Goal: Transaction & Acquisition: Purchase product/service

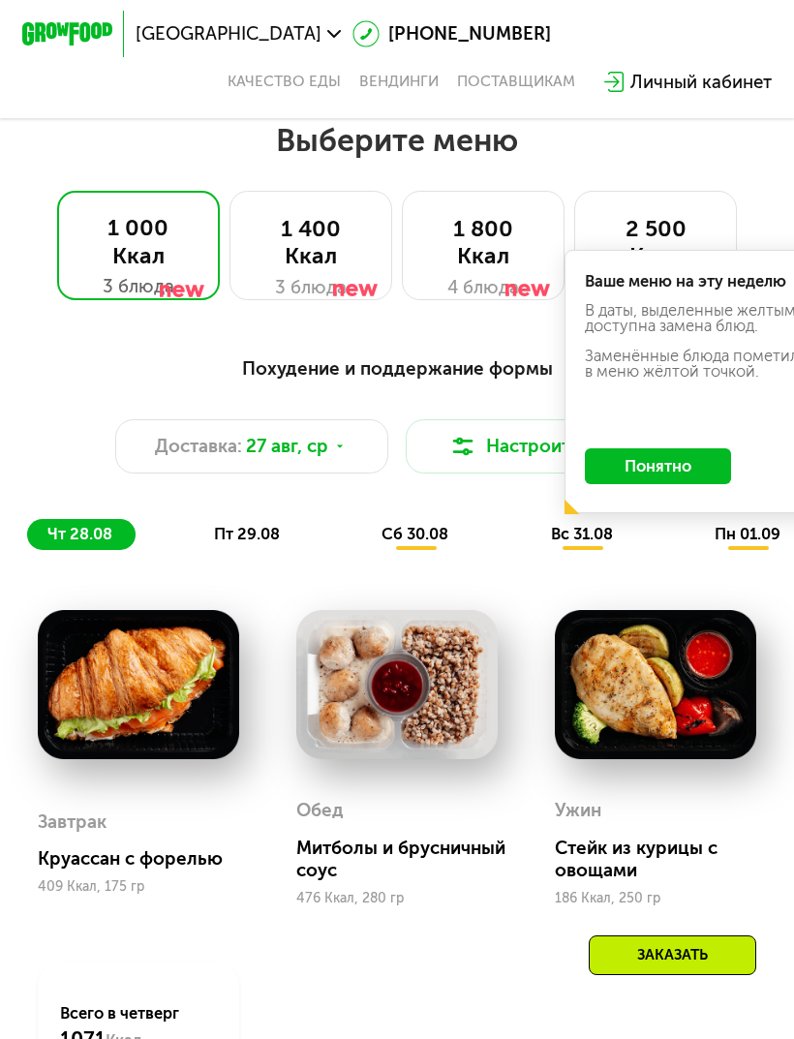
click at [679, 474] on button "Понятно" at bounding box center [658, 466] width 146 height 36
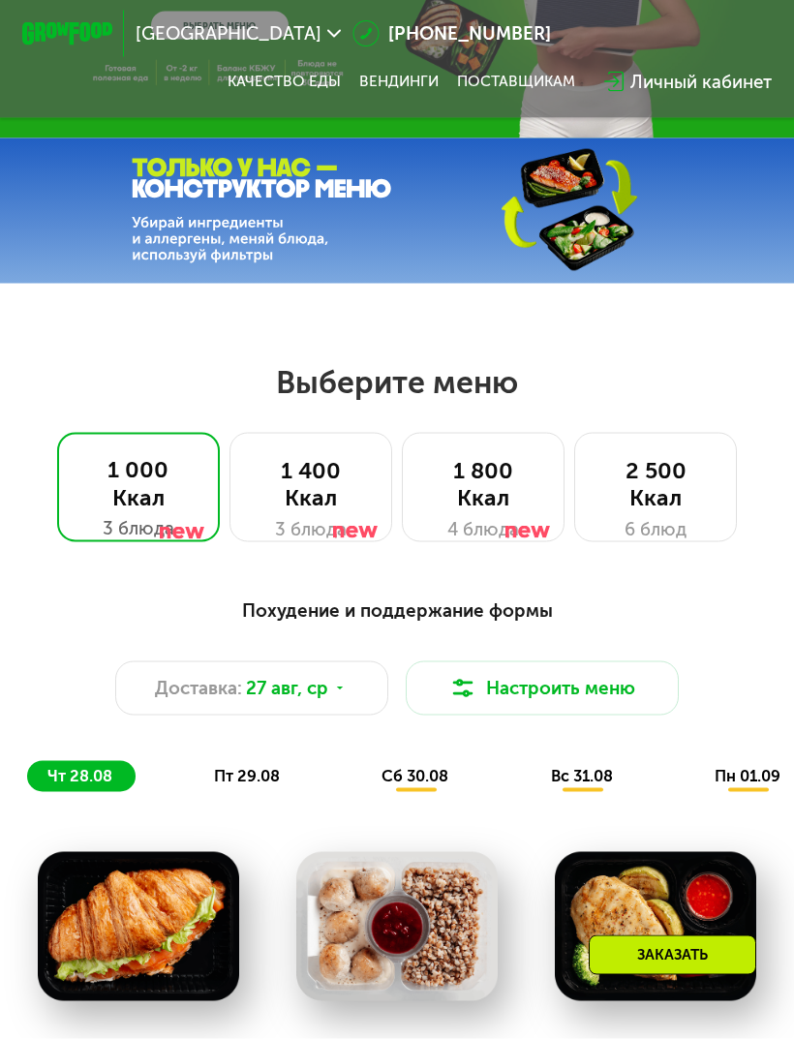
scroll to position [238, 0]
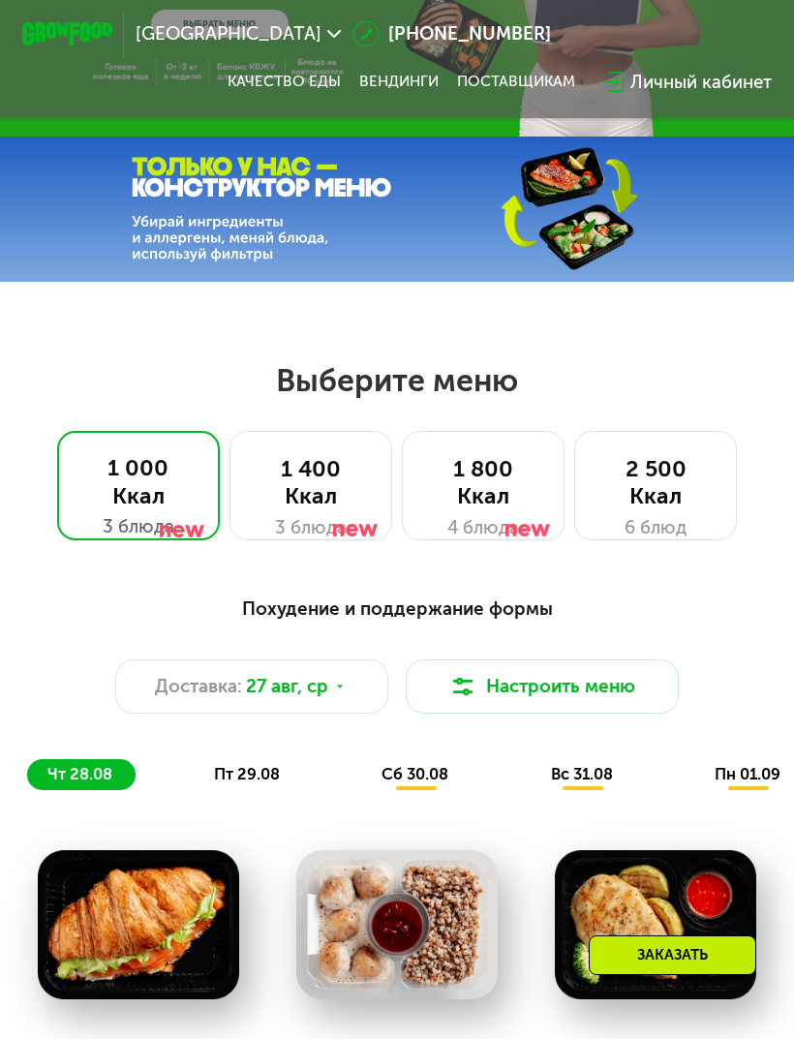
click at [530, 475] on div at bounding box center [527, 499] width 45 height 109
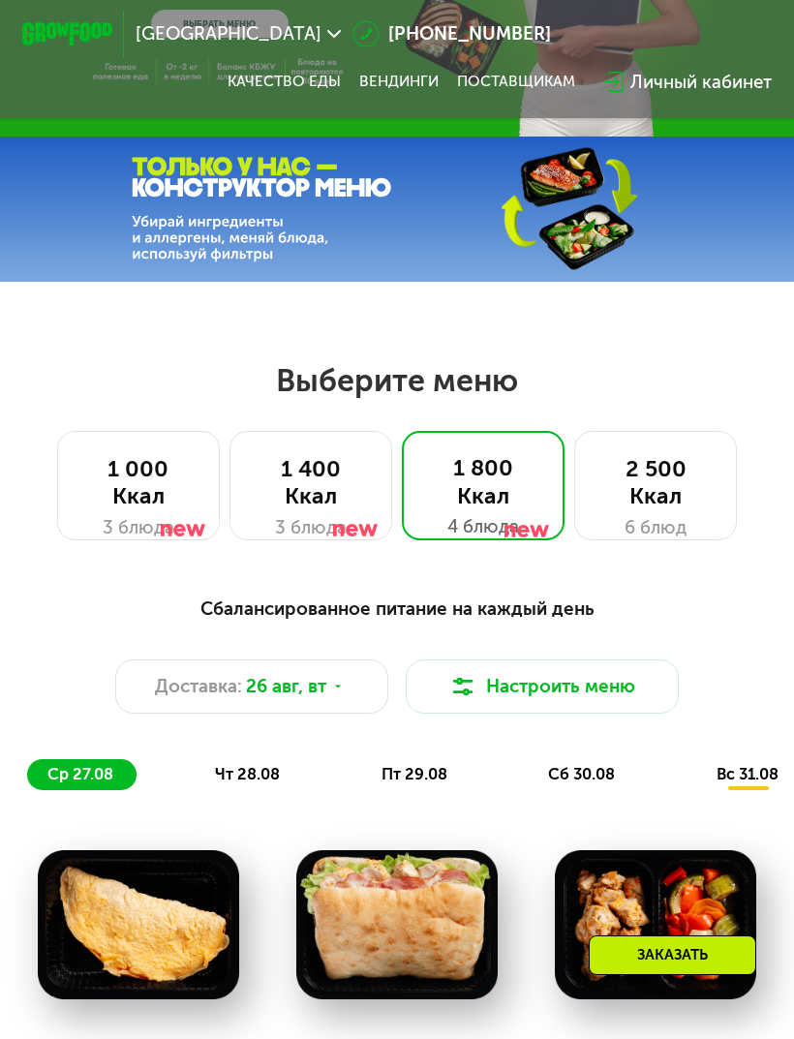
click at [683, 484] on div "2 500 Ккал" at bounding box center [655, 482] width 116 height 54
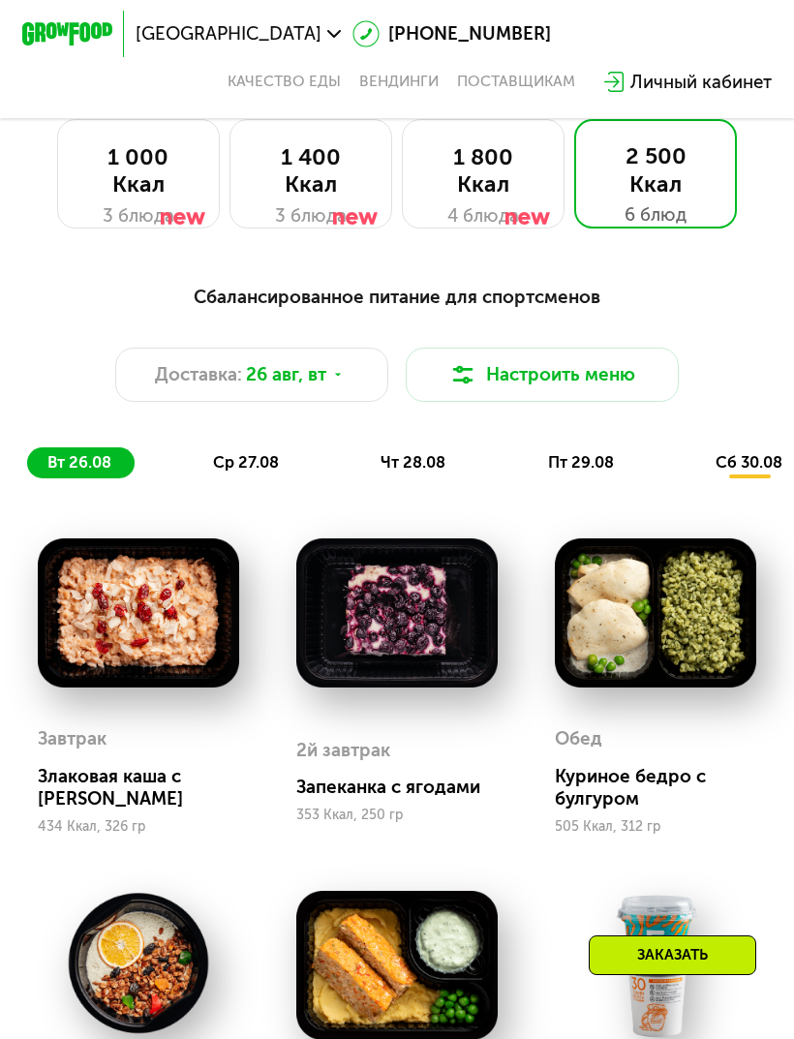
scroll to position [569, 0]
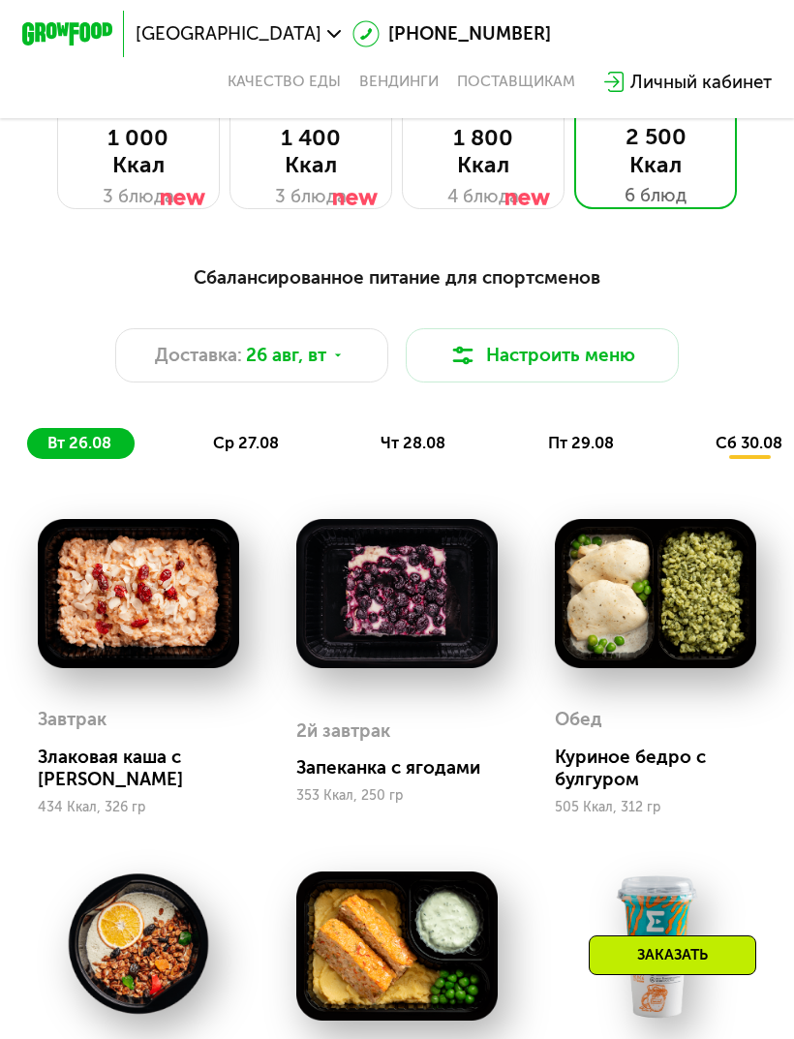
click at [565, 359] on button "Настроить меню" at bounding box center [542, 355] width 272 height 54
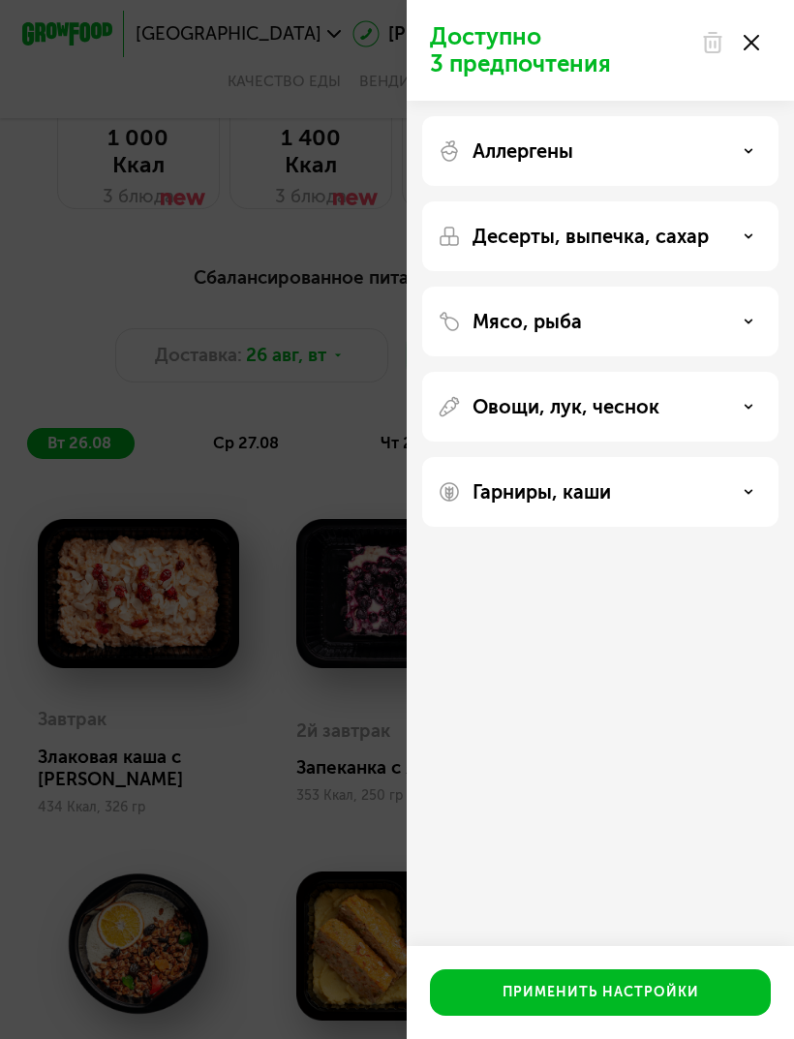
click at [717, 143] on div "Аллергены" at bounding box center [599, 150] width 325 height 23
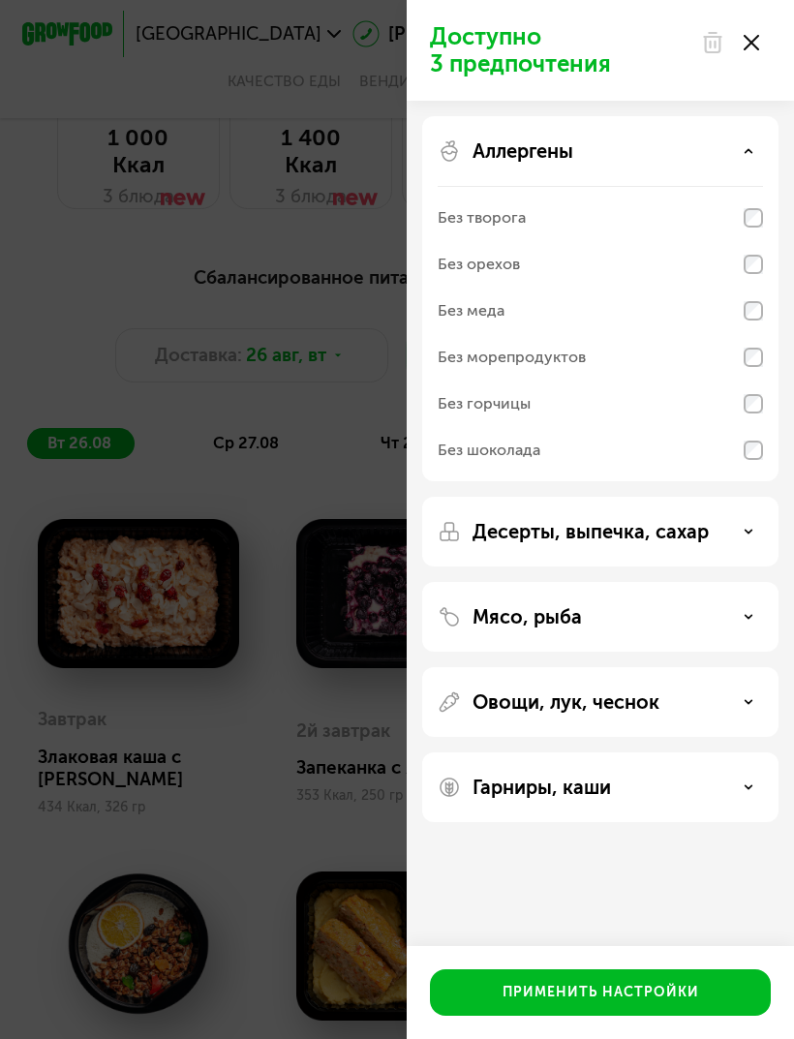
click at [702, 521] on p "Десерты, выпечка, сахар" at bounding box center [590, 531] width 236 height 23
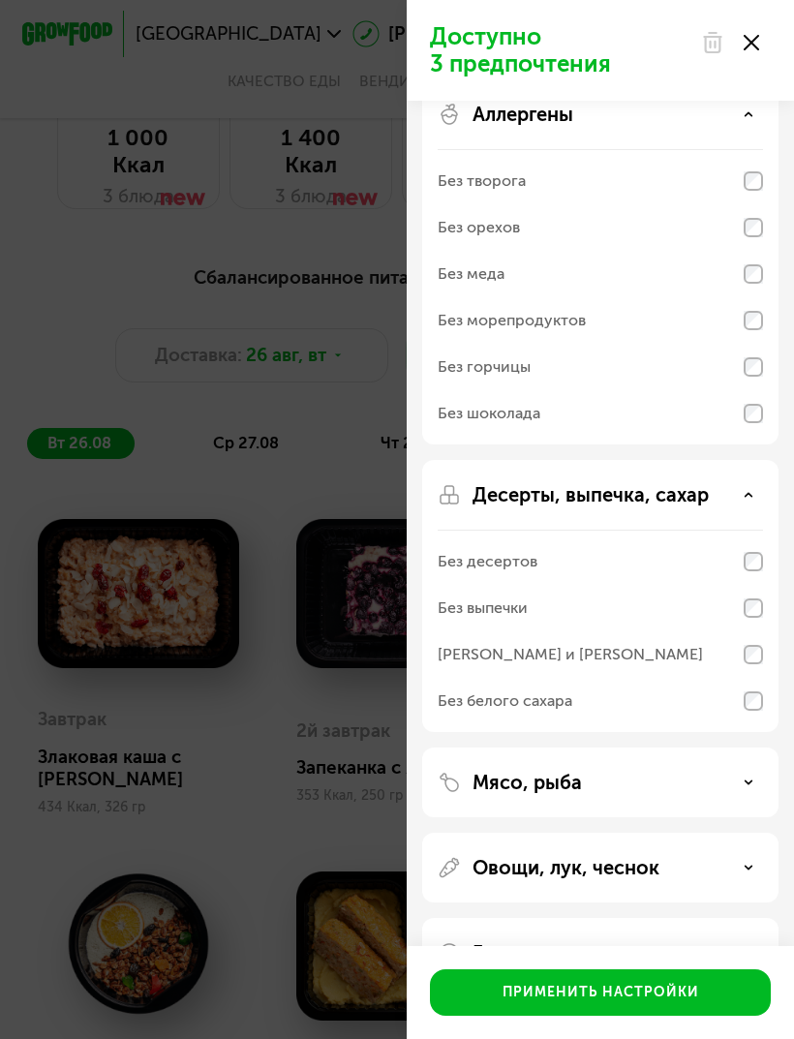
scroll to position [36, 0]
click at [642, 781] on div "Мясо, рыба" at bounding box center [599, 782] width 325 height 23
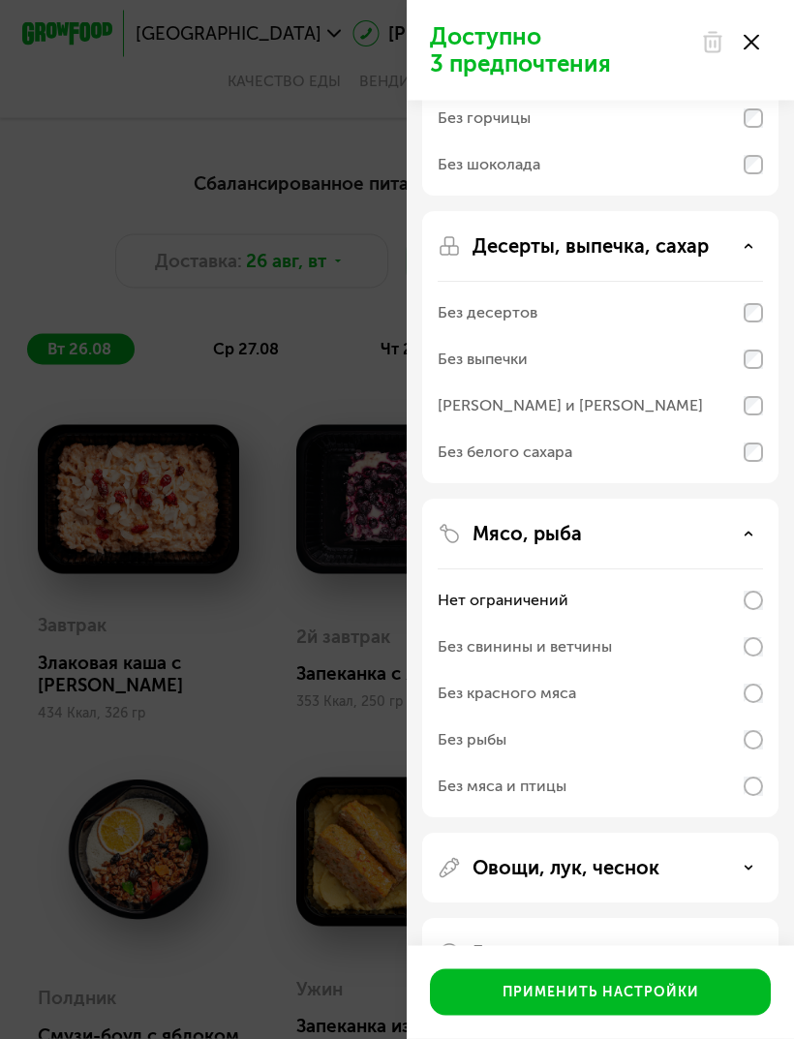
scroll to position [674, 0]
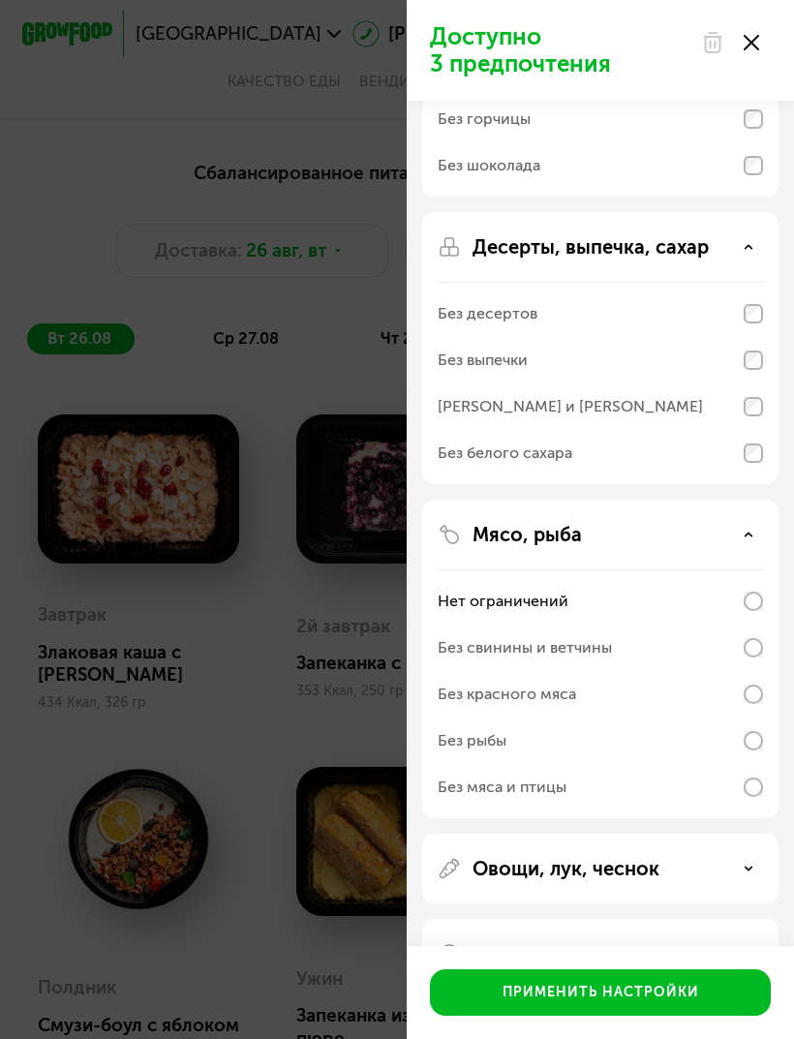
click at [677, 918] on div "Аллергены Без творога Без орехов Без меда Без морепродуктов Без горчицы Без шок…" at bounding box center [600, 410] width 387 height 1188
click at [690, 958] on div "Гарниры, каши" at bounding box center [599, 953] width 325 height 23
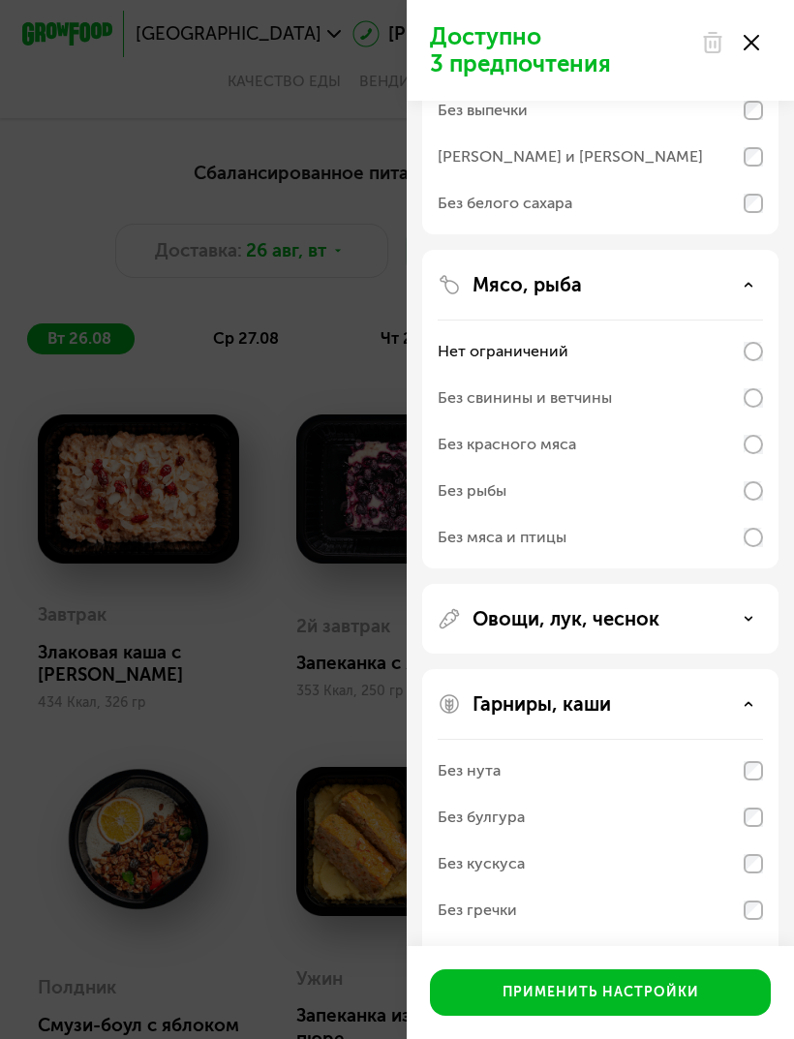
scroll to position [533, 0]
click at [688, 1002] on div "Применить настройки" at bounding box center [600, 991] width 196 height 19
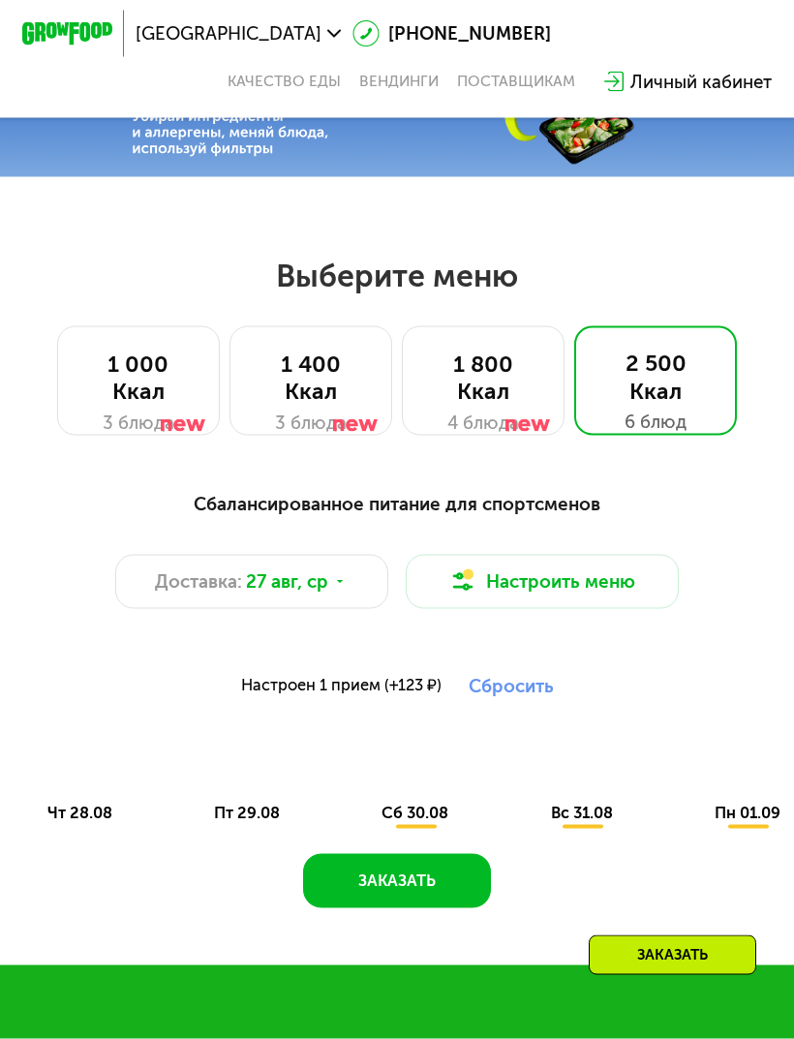
scroll to position [381, 0]
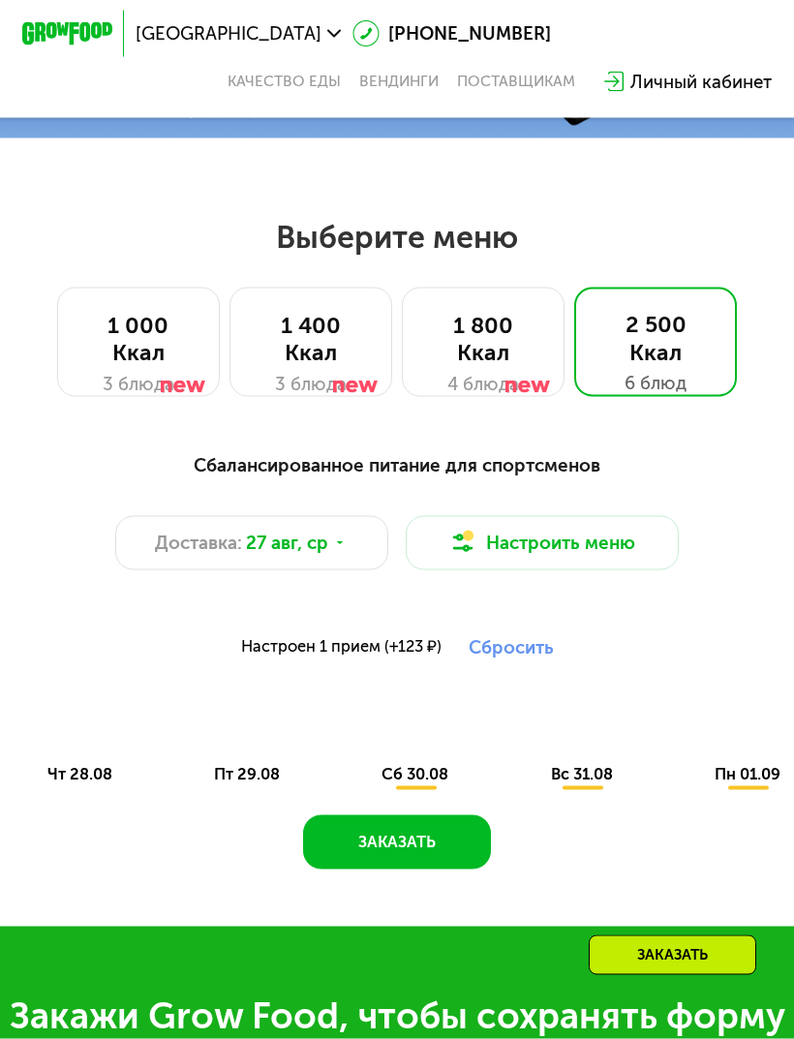
click at [679, 345] on div "2 500 Ккал" at bounding box center [655, 338] width 116 height 54
click at [580, 779] on span "вс 31.08" at bounding box center [582, 774] width 62 height 18
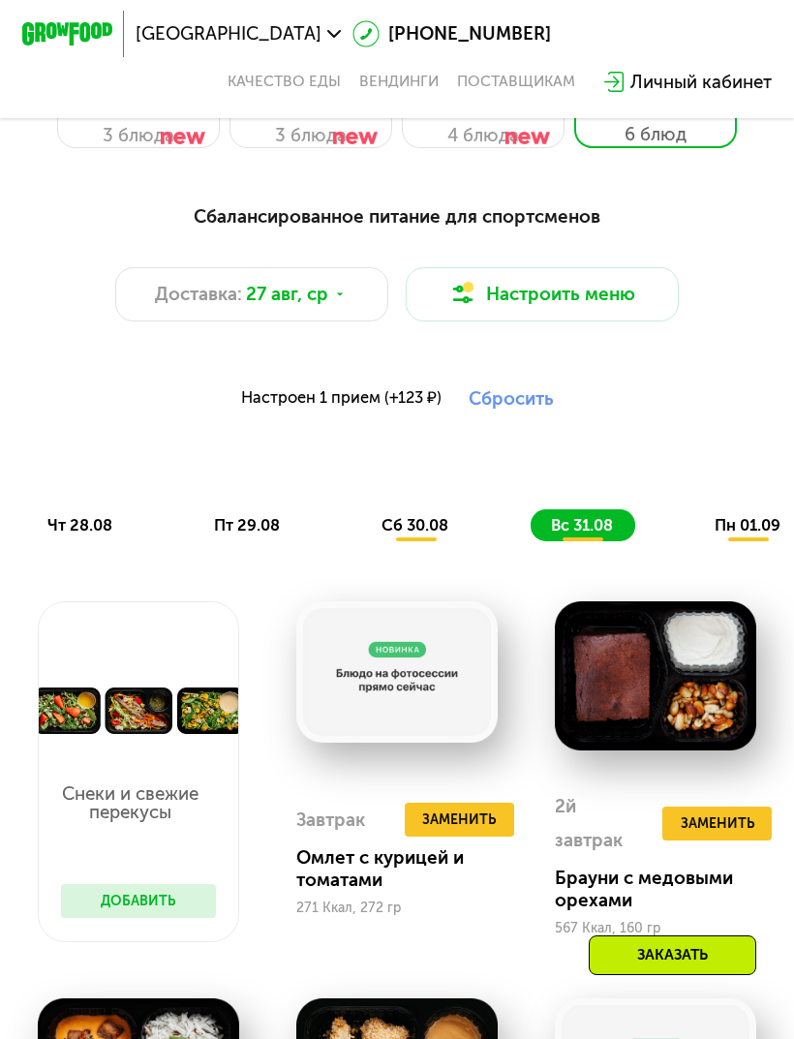
scroll to position [632, 0]
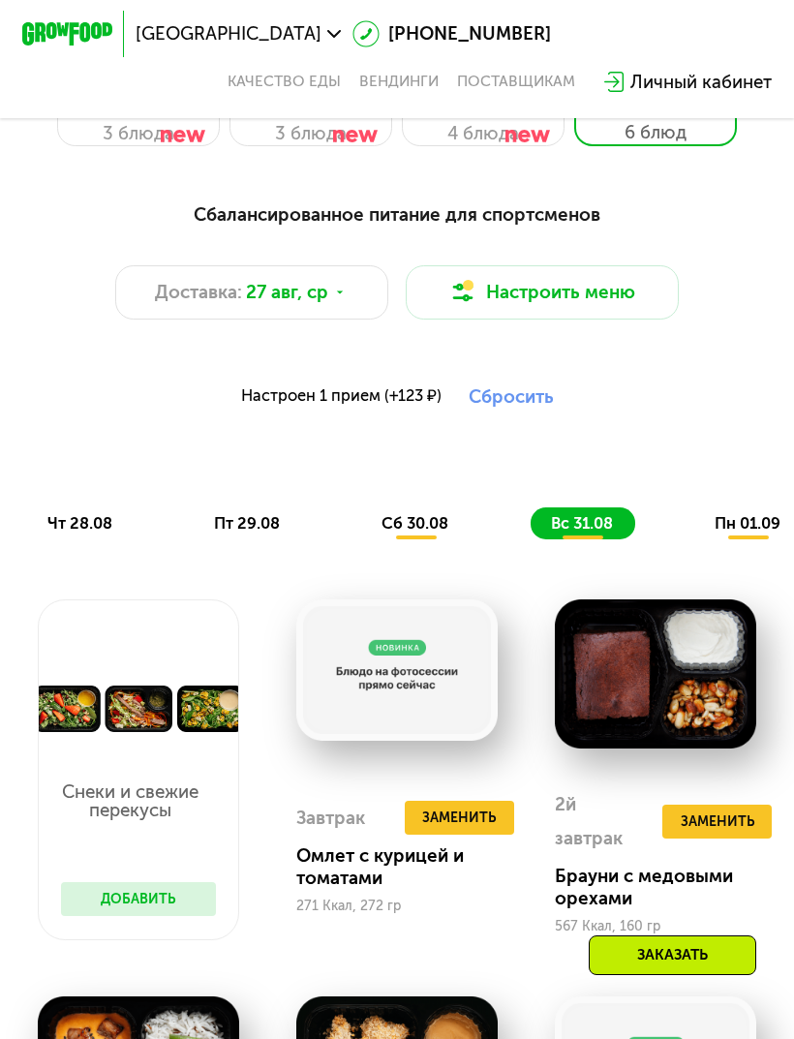
click at [530, 535] on div "сб 30.08" at bounding box center [583, 523] width 106 height 32
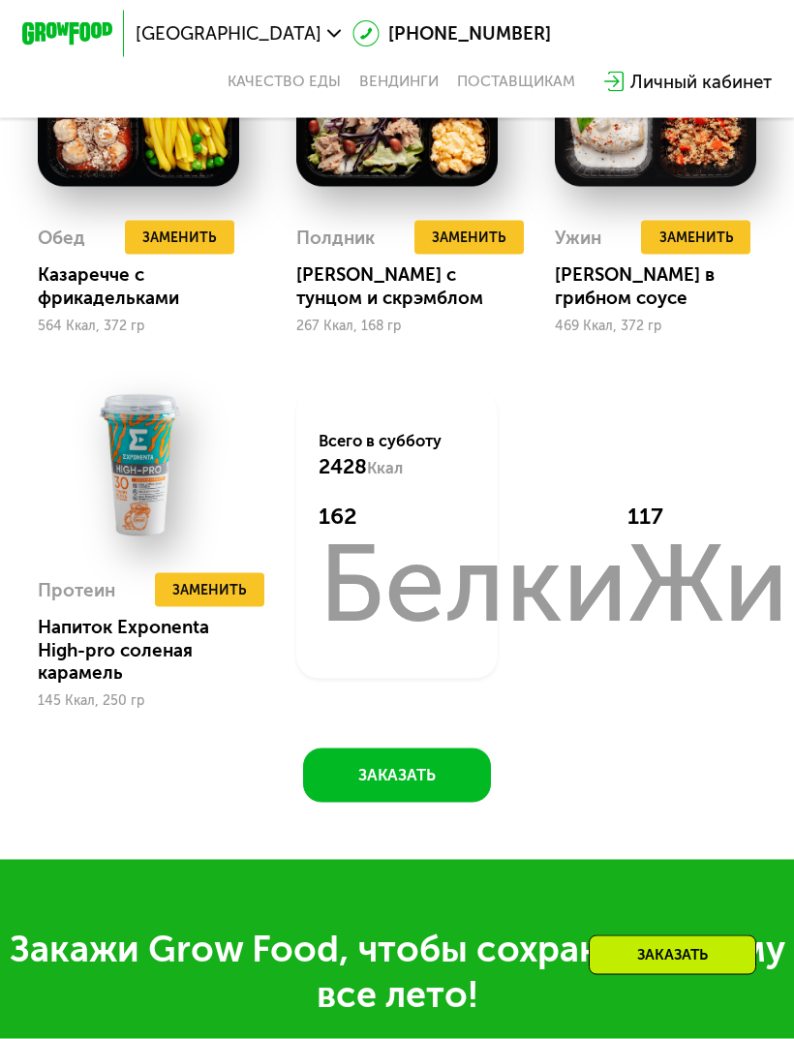
scroll to position [1591, 0]
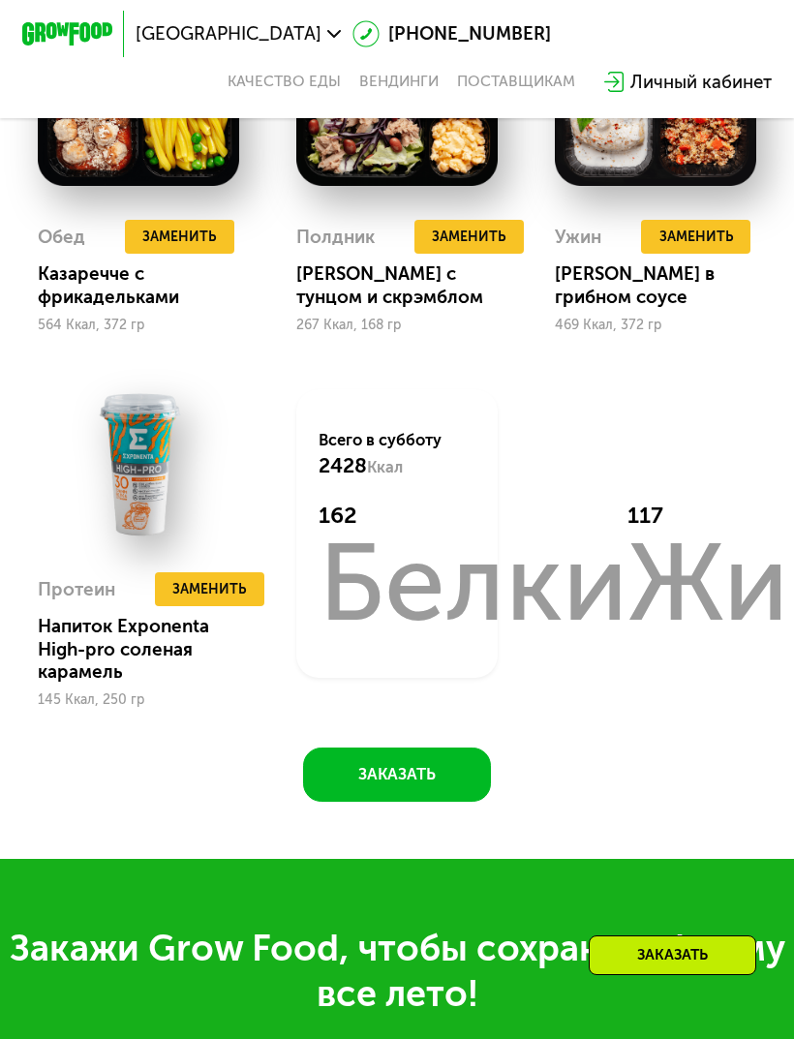
click at [241, 572] on button "Заменить" at bounding box center [209, 589] width 109 height 34
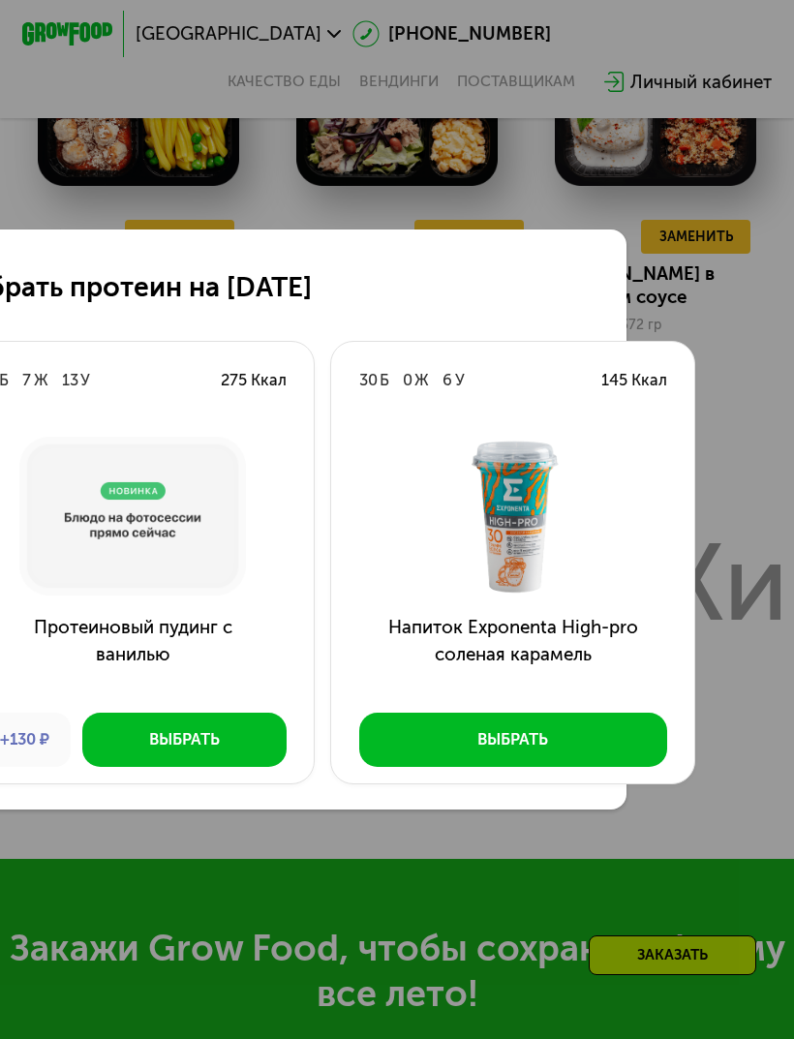
scroll to position [0, 161]
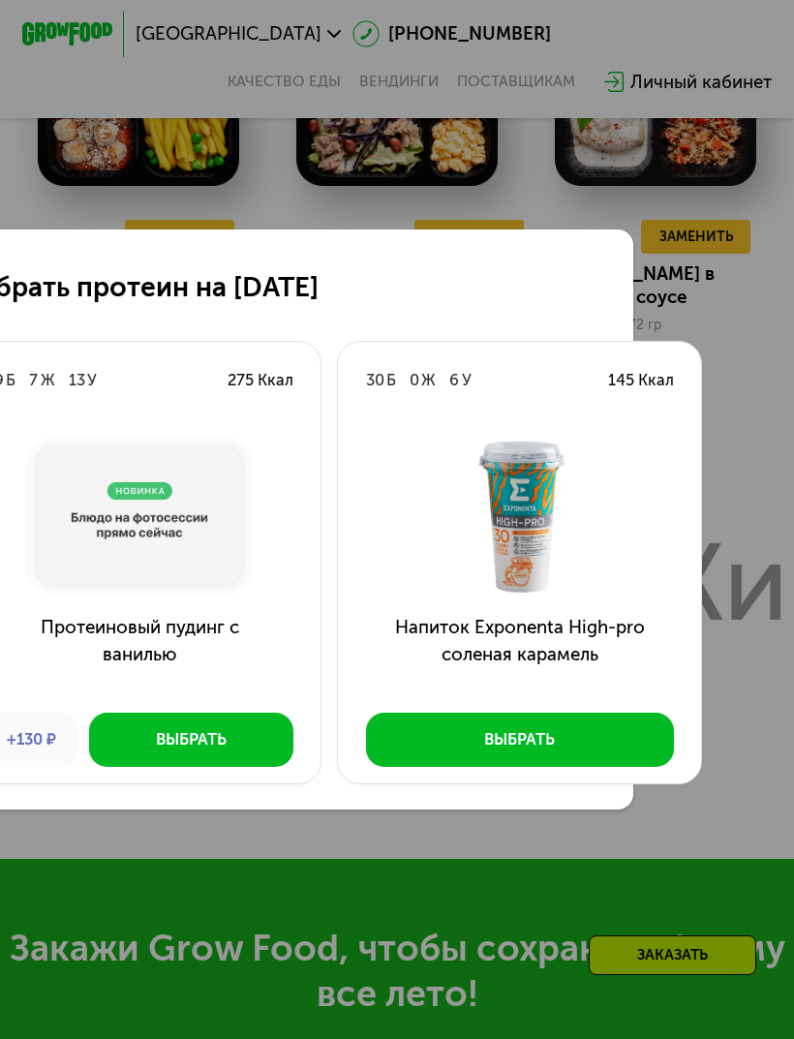
click at [722, 136] on div "Выбрать протеин на [DATE] Б 7 Ж 13 У 275 Ккал Протеиновый пудинг с ванилью +130…" at bounding box center [397, 519] width 794 height 1039
click at [722, 157] on div "Выбрать протеин на [DATE] Б 7 Ж 13 У 275 Ккал Протеиновый пудинг с ванилью +130…" at bounding box center [397, 519] width 794 height 1039
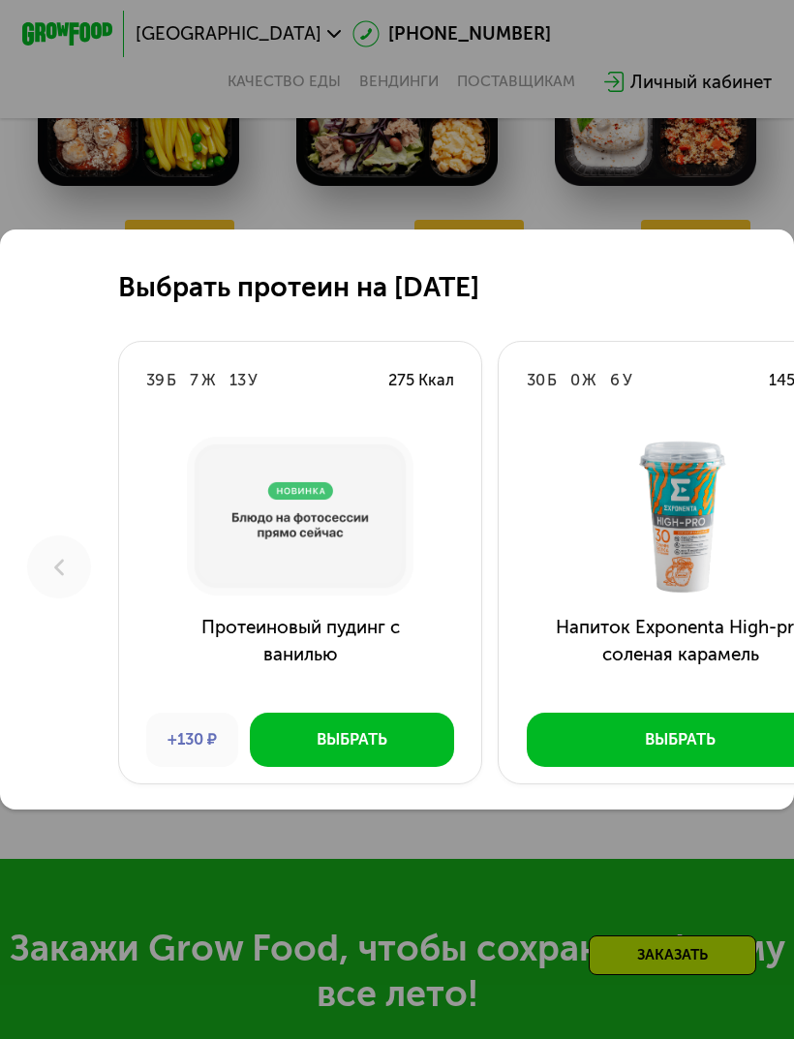
scroll to position [0, 0]
click at [679, 173] on div "Выбрать протеин на [DATE] Б 7 Ж 13 У 275 Ккал Протеиновый пудинг с ванилью +130…" at bounding box center [397, 519] width 794 height 1039
click at [729, 169] on div "Выбрать протеин на [DATE] Б 7 Ж 13 У 275 Ккал Протеиновый пудинг с ванилью +130…" at bounding box center [397, 519] width 794 height 1039
click at [694, 750] on div "Выбрать" at bounding box center [680, 739] width 71 height 22
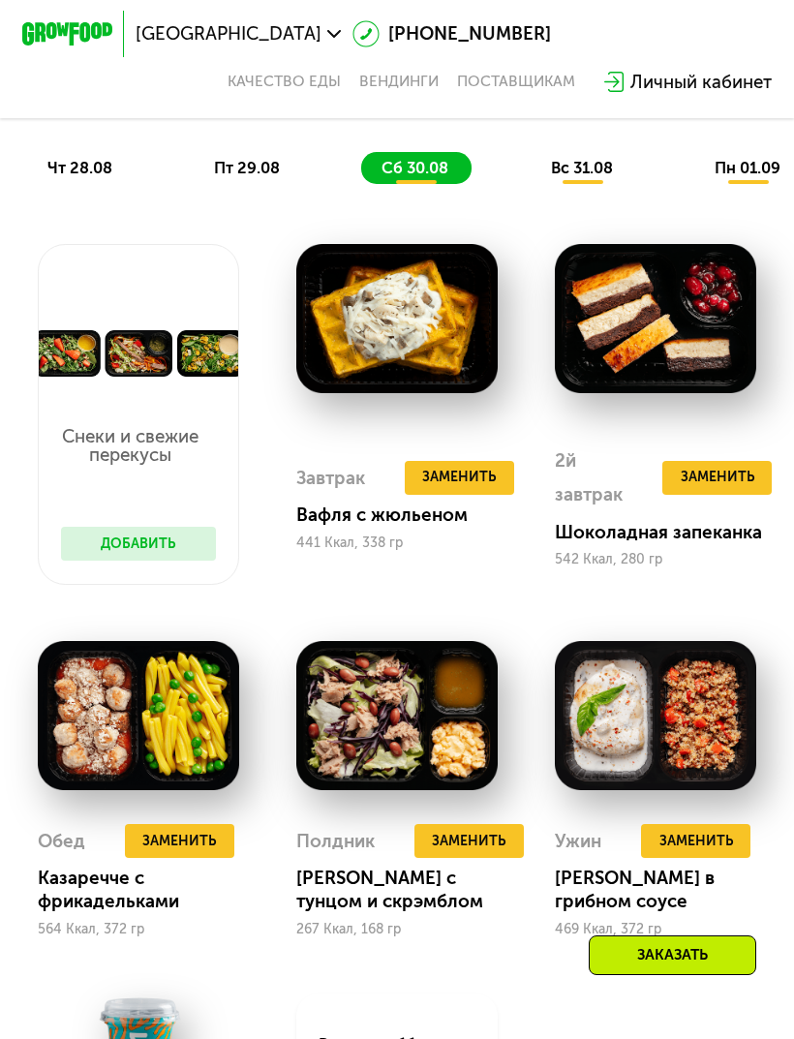
scroll to position [982, 0]
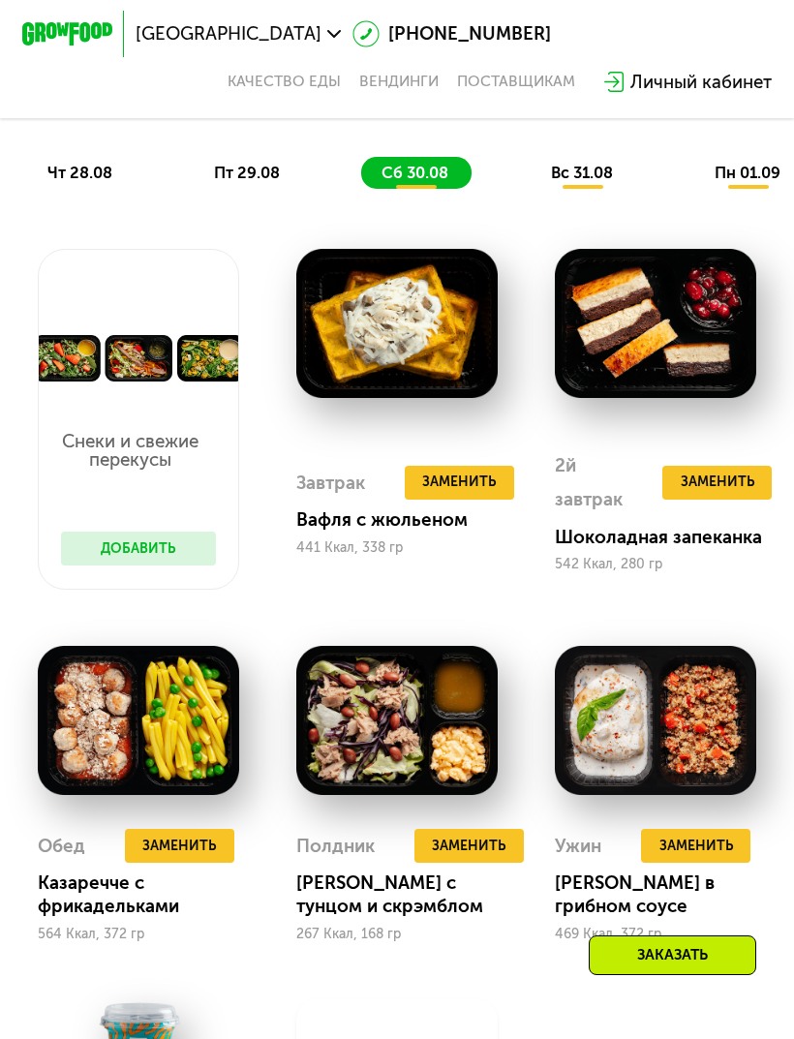
click at [734, 449] on div "Заменить 2й завтрак" at bounding box center [719, 444] width 181 height 32
click at [733, 437] on div "Заменить 2й завтрак" at bounding box center [719, 444] width 181 height 32
click at [726, 489] on span "Заменить" at bounding box center [717, 481] width 74 height 22
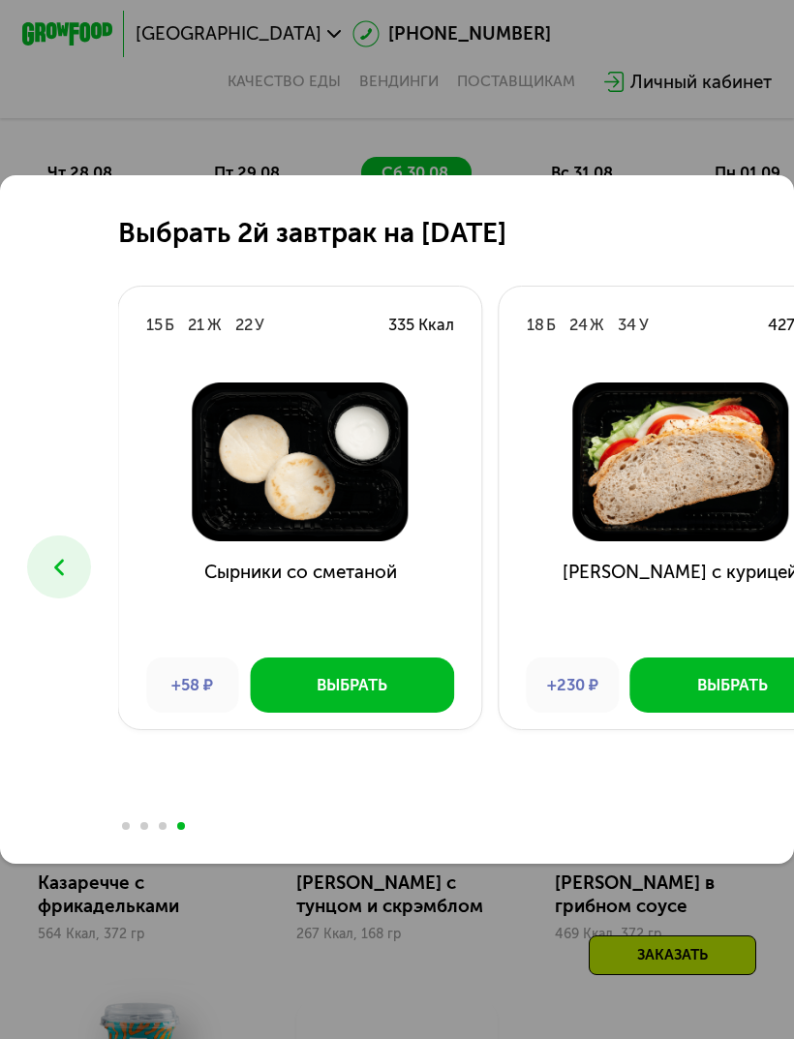
click at [350, 940] on div "Выбрать 2й завтрак на [DATE] Б 21 Ж 36 У 407 Ккал Тыквенные блины с курицей +12…" at bounding box center [397, 519] width 794 height 1039
click at [735, 228] on div "Выбрать 2й завтрак на [DATE] Б 21 Ж 36 У 407 Ккал Тыквенные блины с курицей +12…" at bounding box center [680, 519] width 1361 height 689
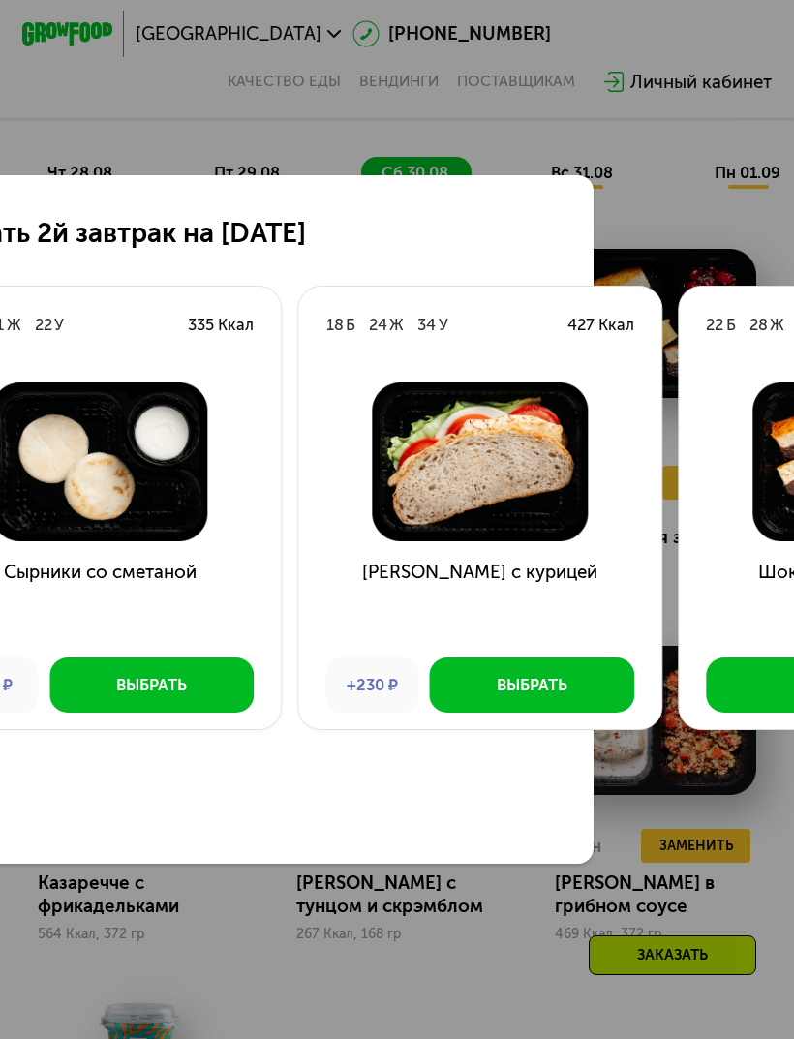
scroll to position [0, 339]
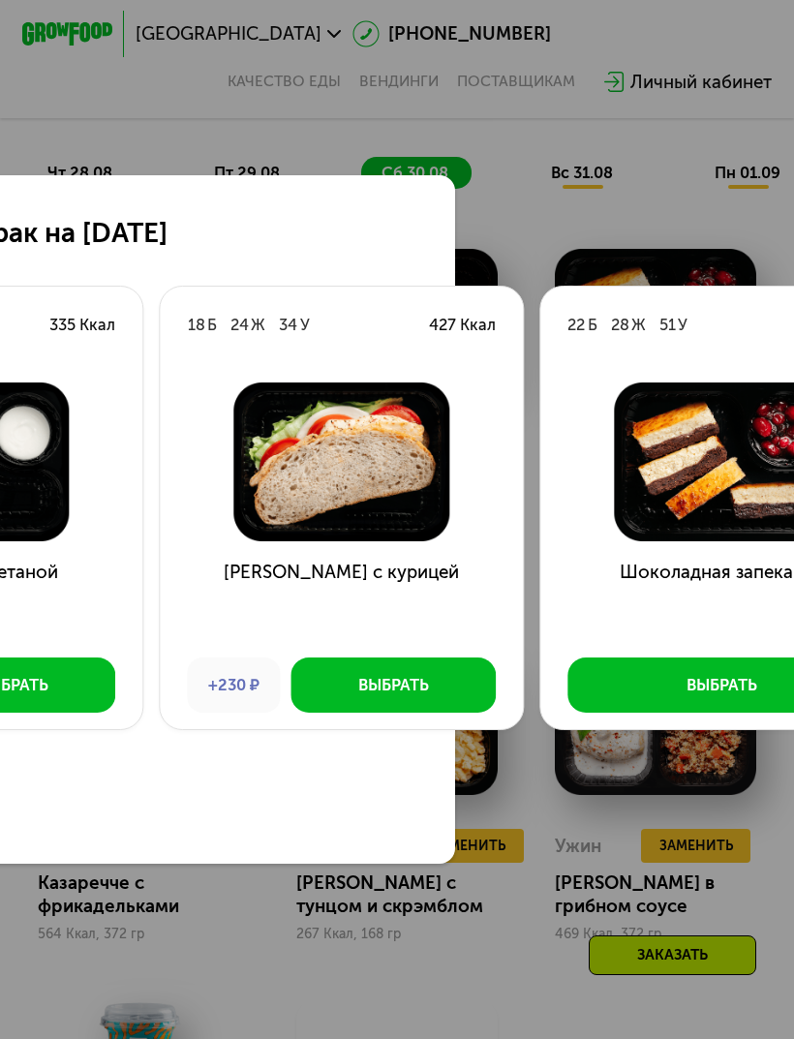
click at [709, 711] on button "Выбрать" at bounding box center [721, 684] width 308 height 54
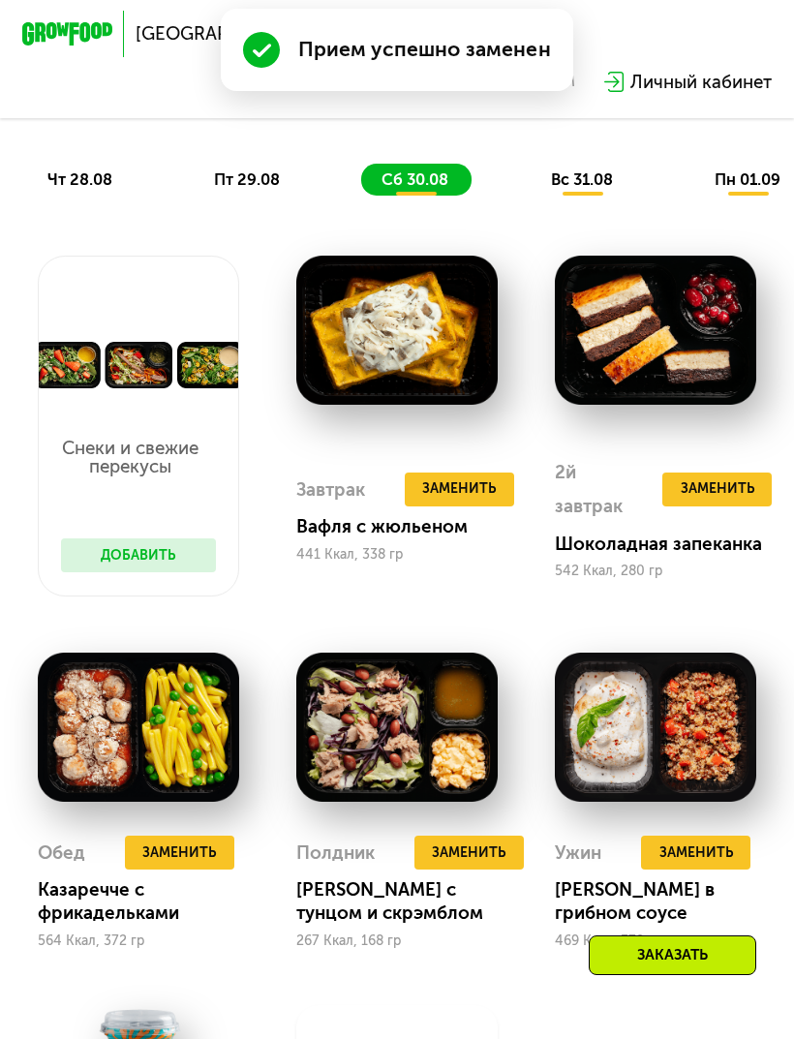
scroll to position [980, 0]
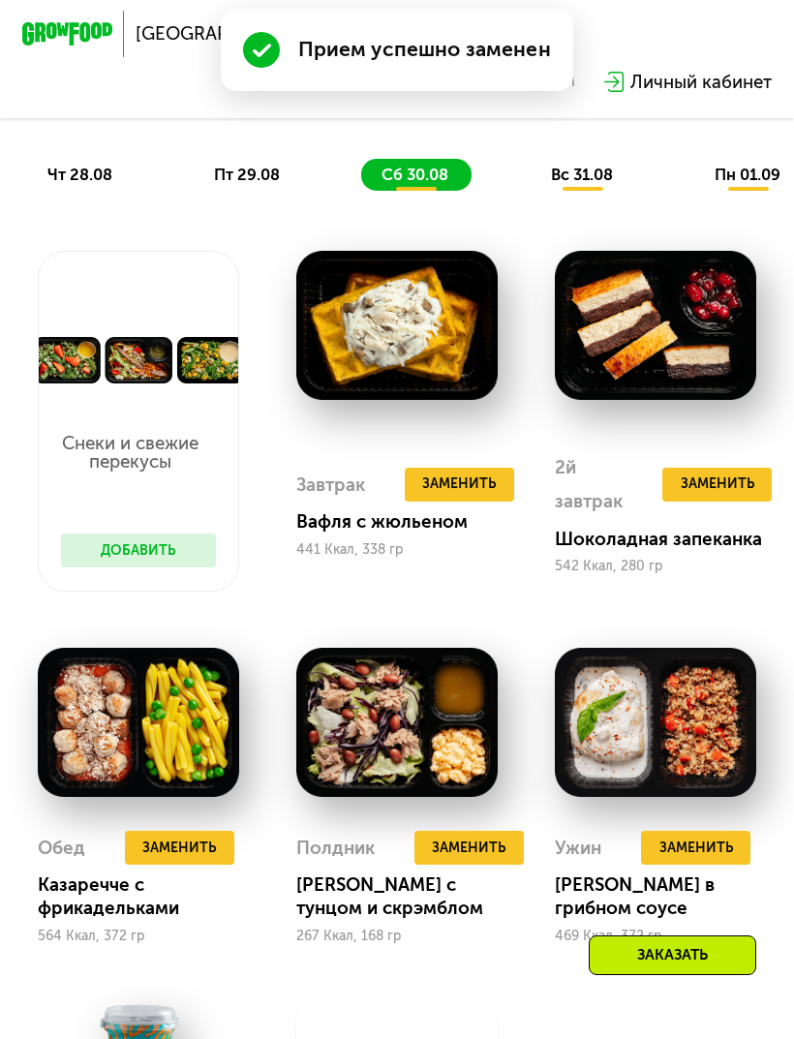
click at [126, 558] on button "Добавить" at bounding box center [138, 550] width 155 height 34
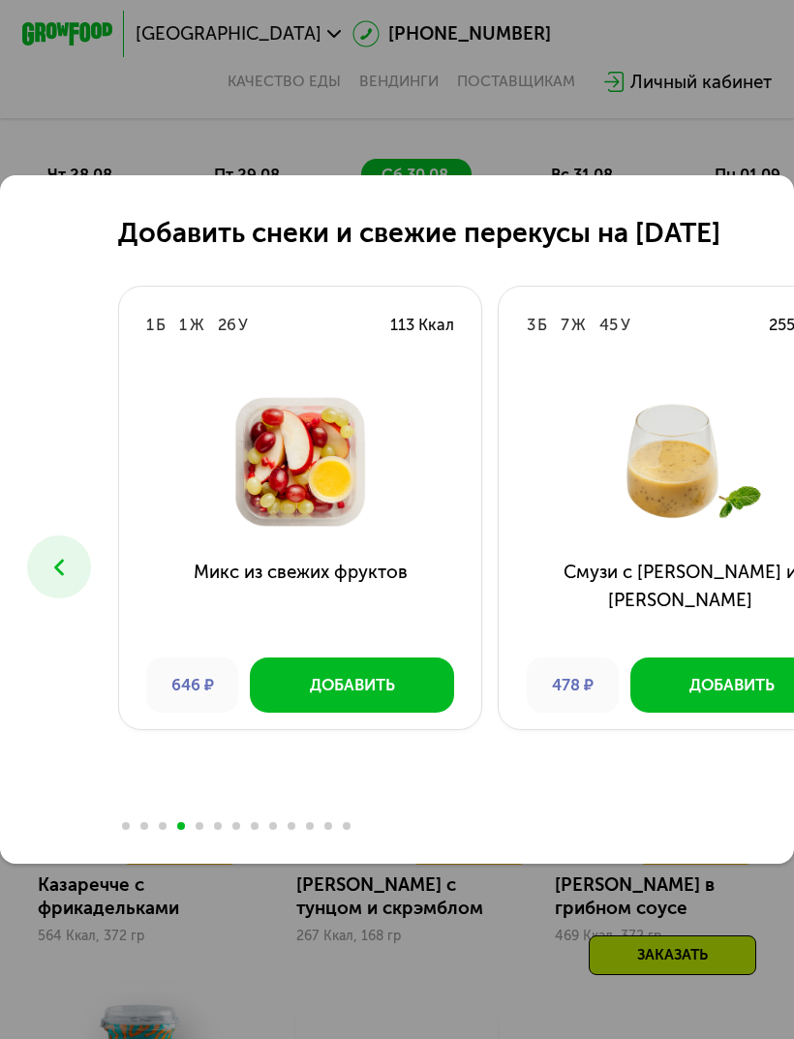
click at [653, 948] on div "Добавить снеки и свежие перекусы на [DATE] 0 Б 0 Ж 17 У 70 Ккал Кубики свежего …" at bounding box center [397, 519] width 794 height 1039
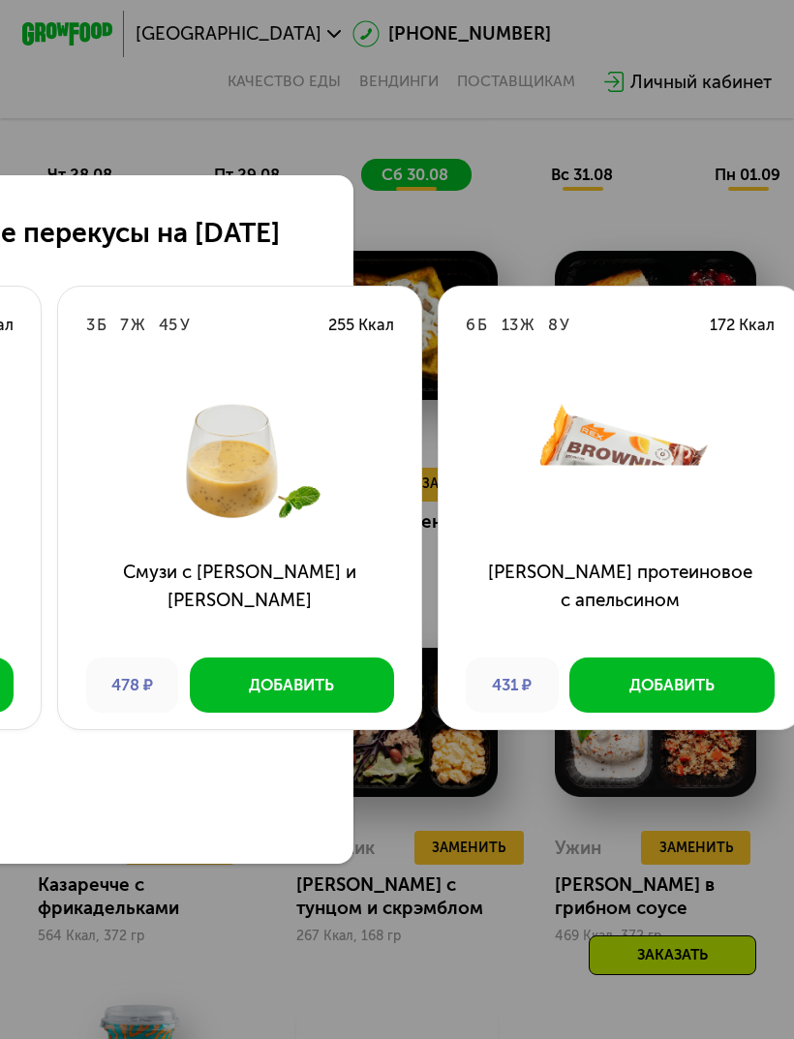
scroll to position [0, 466]
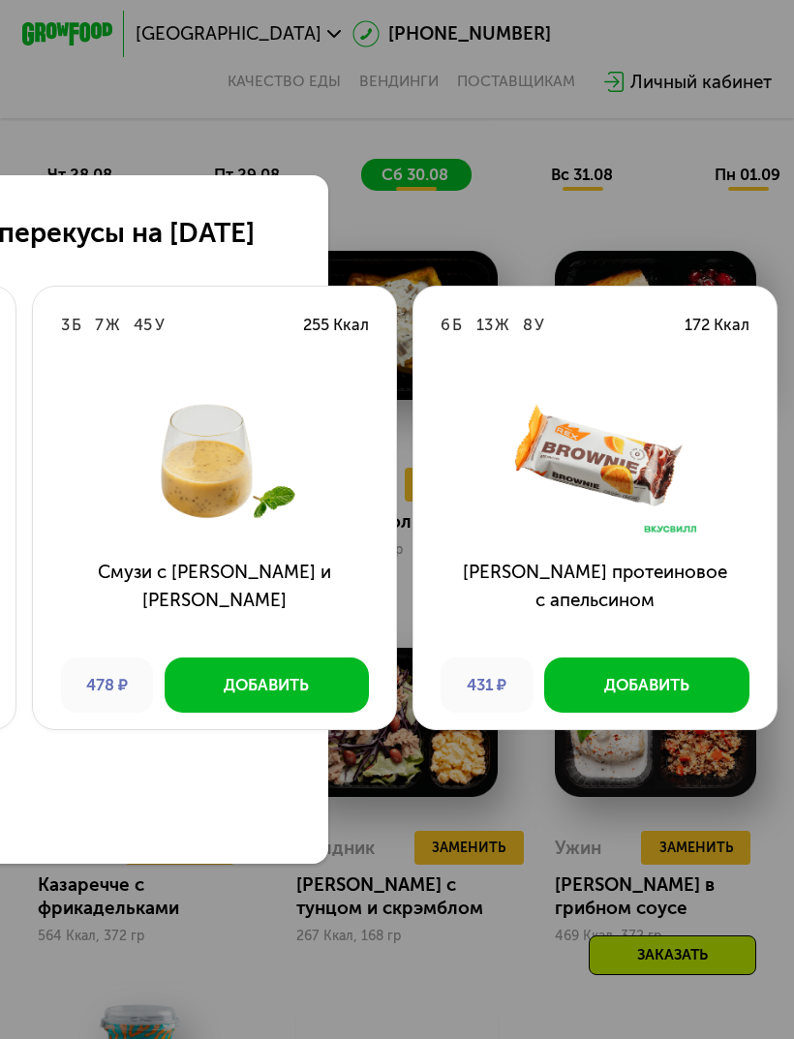
click at [505, 711] on div "431 ₽" at bounding box center [486, 684] width 93 height 54
click at [752, 207] on div "Добавить снеки и свежие перекусы на [DATE] 0 Б 0 Ж 17 У 70 Ккал Кубики свежего …" at bounding box center [214, 519] width 1361 height 689
click at [686, 696] on div "Добавить" at bounding box center [646, 685] width 85 height 22
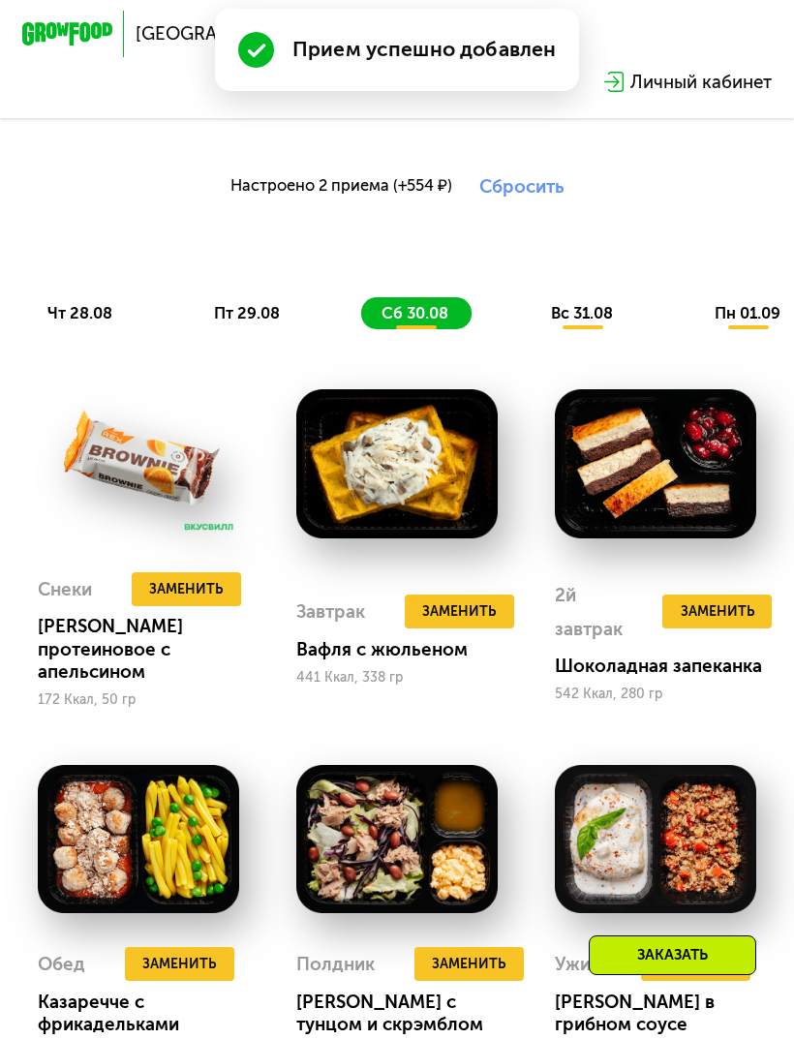
scroll to position [846, 0]
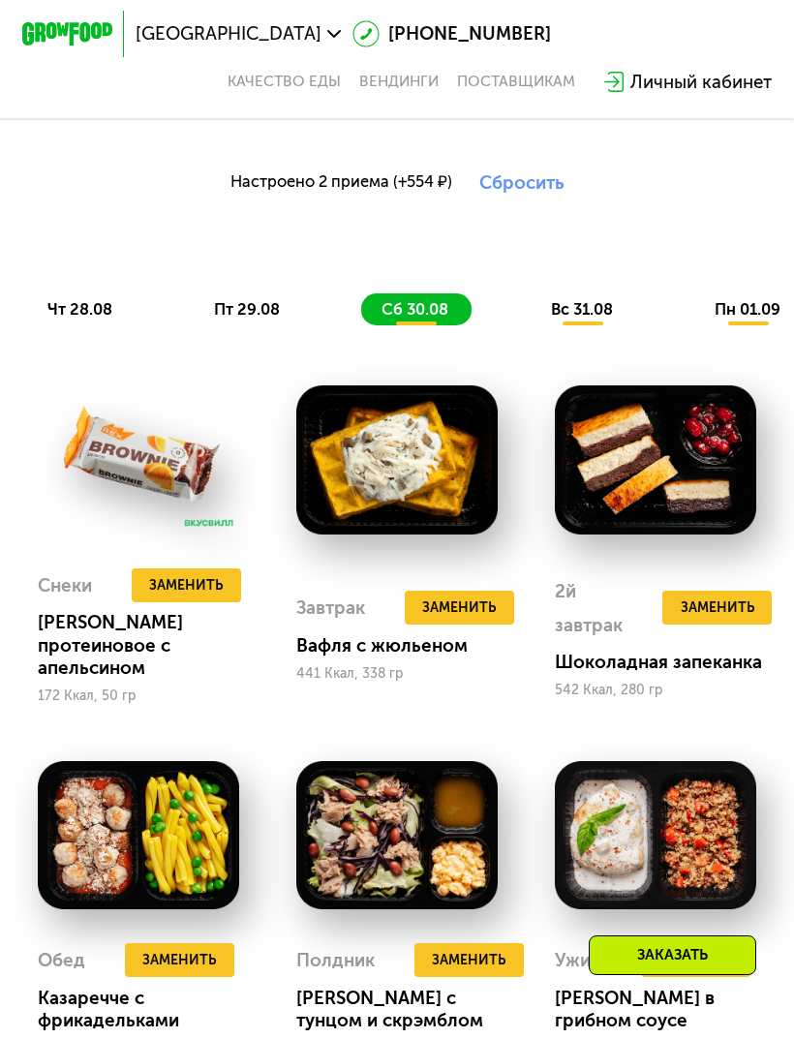
click at [107, 583] on icon at bounding box center [109, 586] width 12 height 12
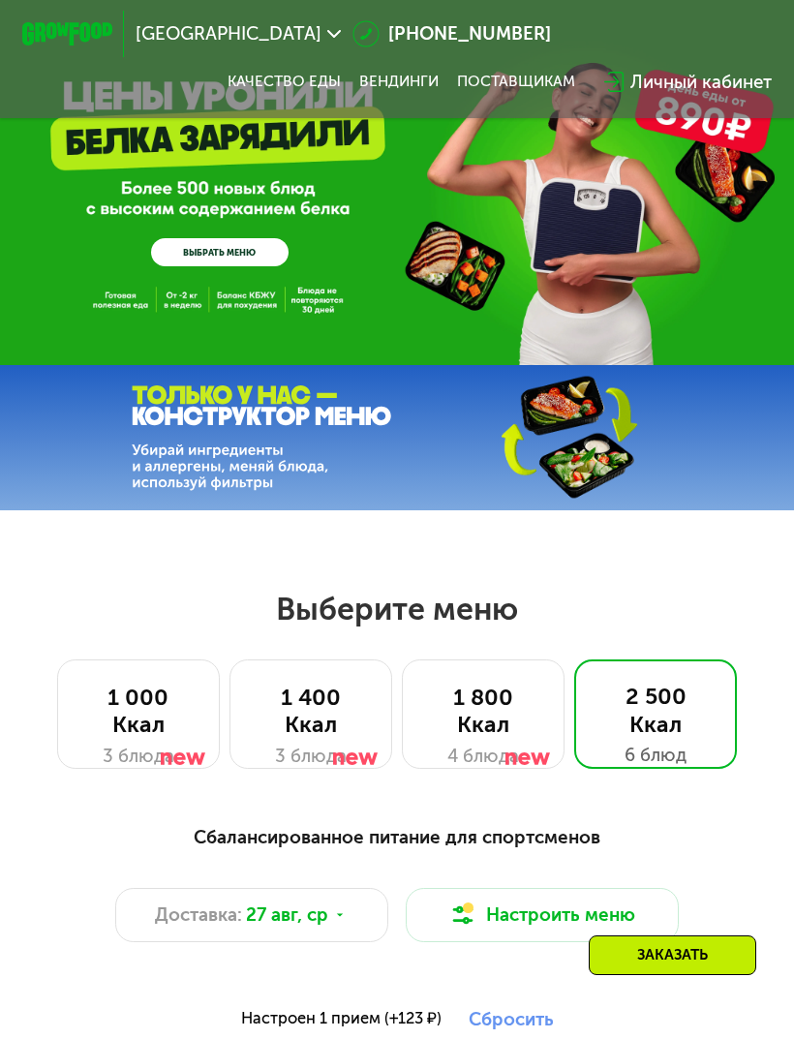
scroll to position [0, 0]
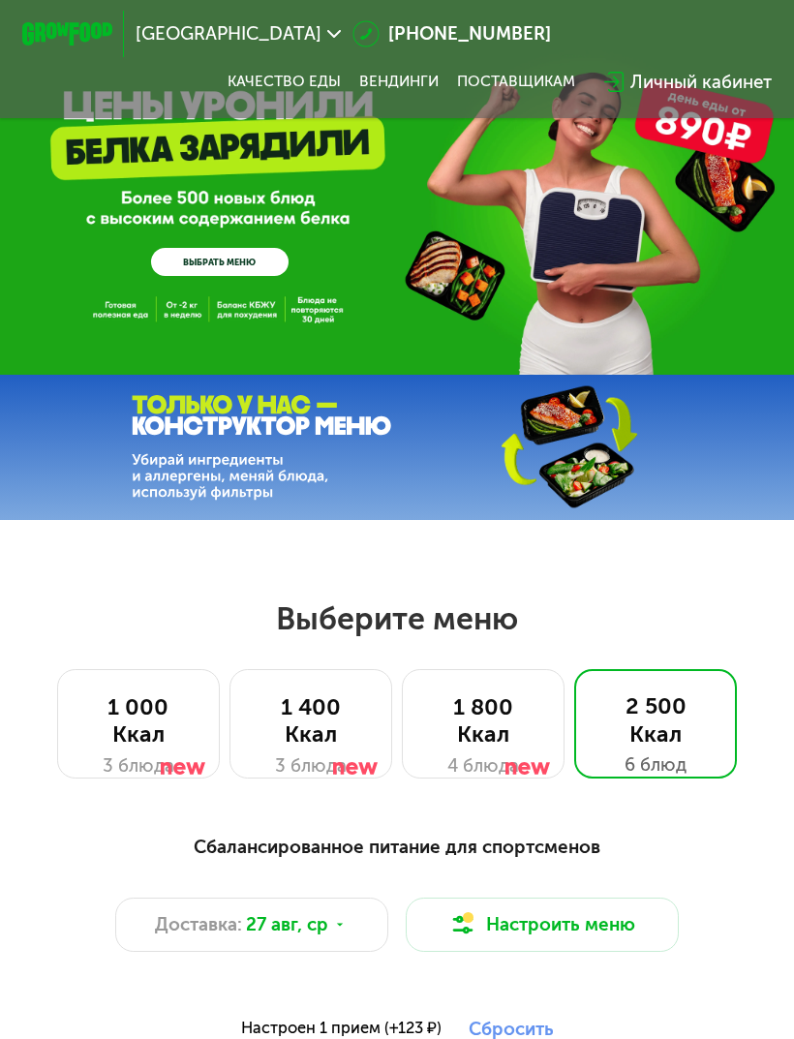
click at [164, 32] on span "[GEOGRAPHIC_DATA]" at bounding box center [229, 34] width 186 height 18
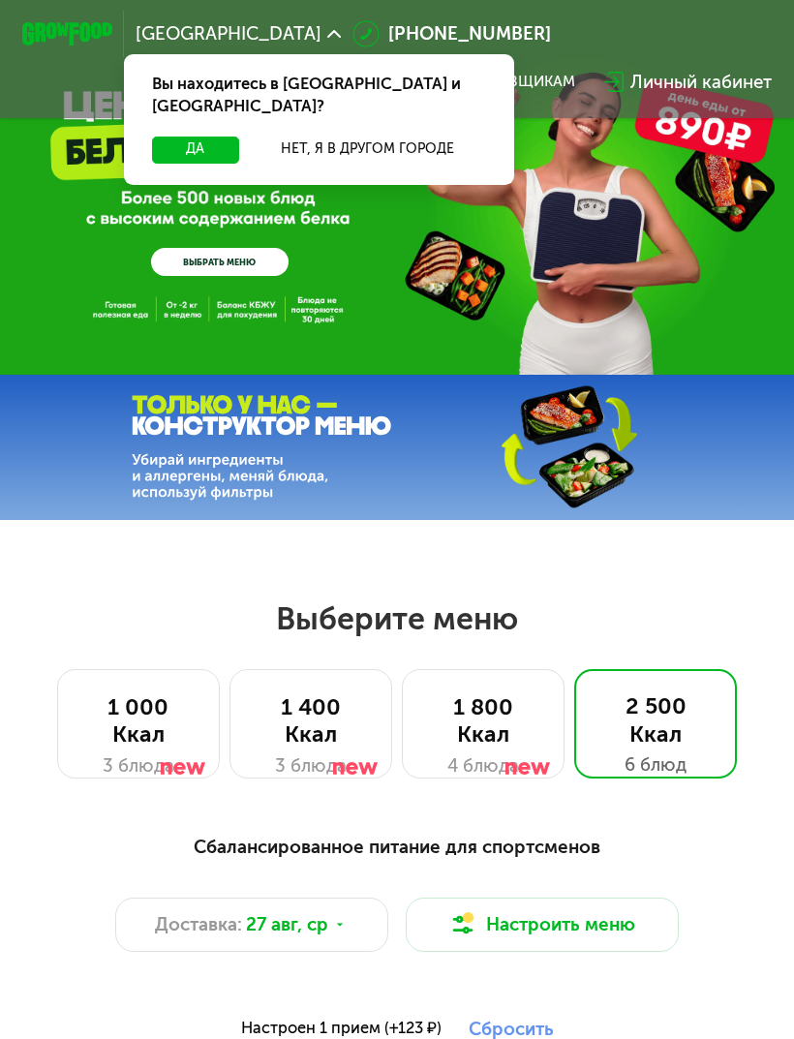
click at [295, 136] on button "Нет, я в другом городе" at bounding box center [367, 149] width 239 height 27
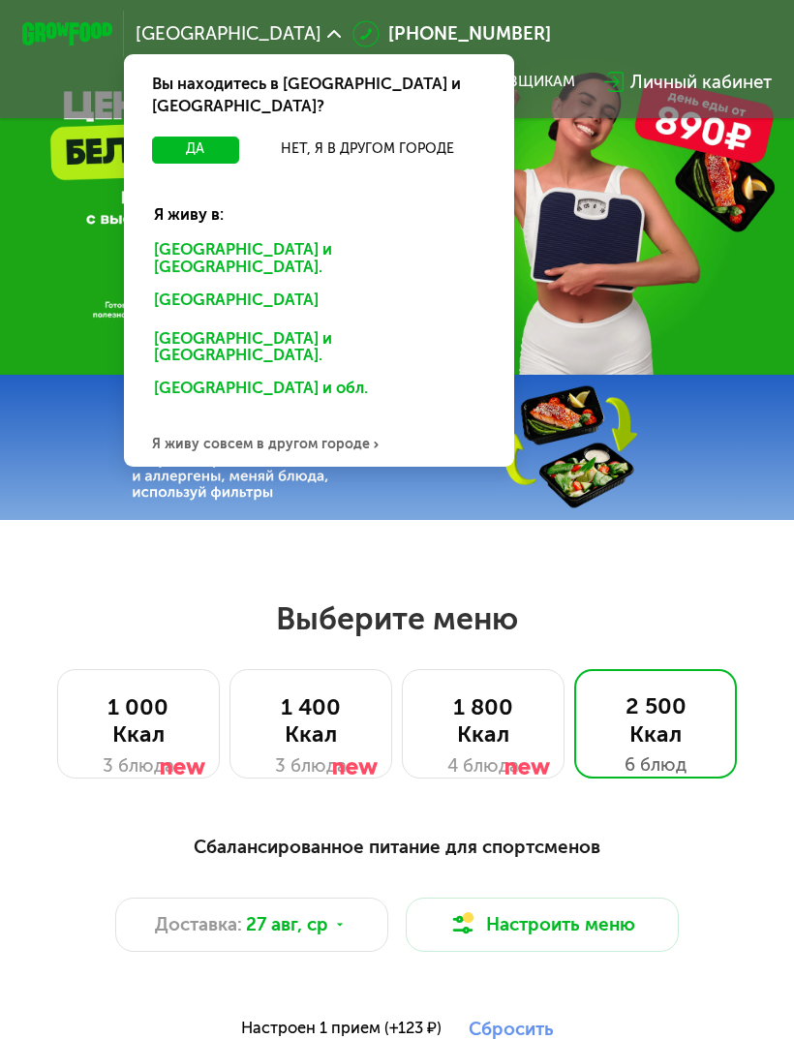
click at [189, 373] on div "[GEOGRAPHIC_DATA] и [GEOGRAPHIC_DATA]." at bounding box center [314, 391] width 354 height 36
